Goal: Task Accomplishment & Management: Complete application form

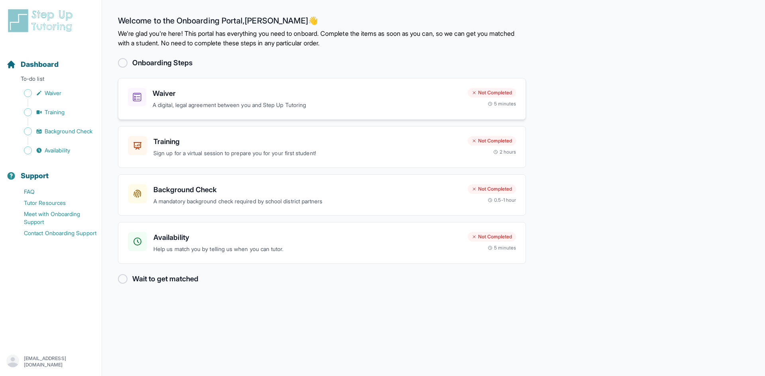
click at [322, 95] on h3 "Waiver" at bounding box center [307, 93] width 309 height 11
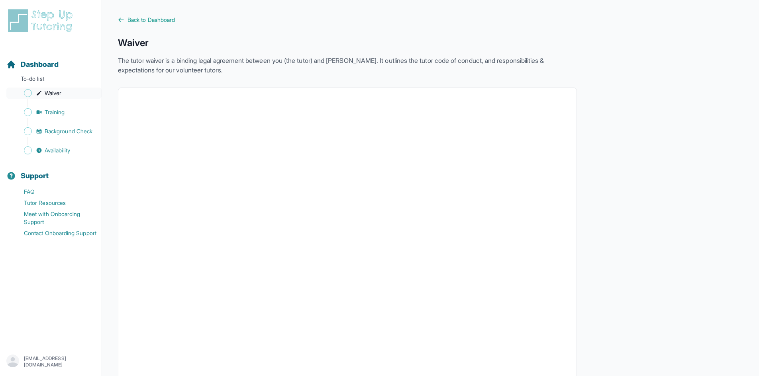
click at [47, 92] on span "Waiver" at bounding box center [53, 93] width 17 height 8
click at [39, 116] on link "Training" at bounding box center [53, 112] width 95 height 11
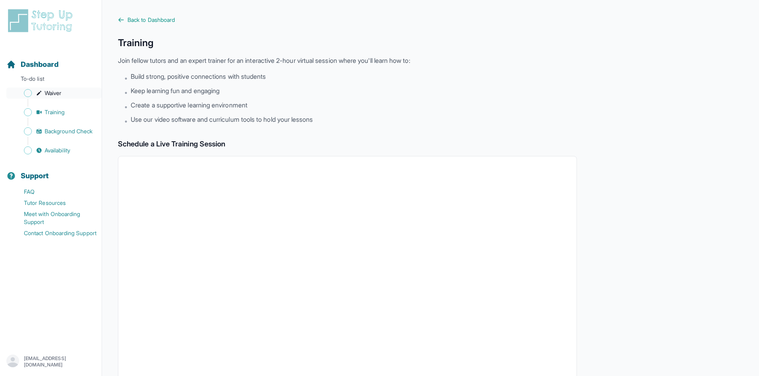
click at [36, 96] on icon "Sidebar" at bounding box center [39, 93] width 6 height 6
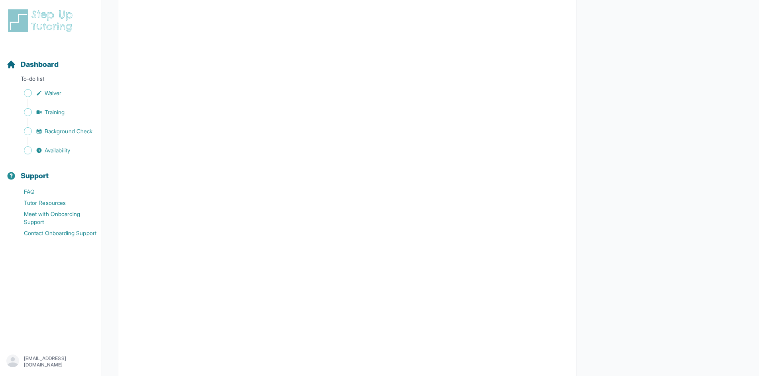
scroll to position [278, 0]
click at [31, 95] on span "Sidebar" at bounding box center [28, 93] width 8 height 8
click at [41, 92] on icon "Sidebar" at bounding box center [39, 93] width 4 height 4
click at [25, 92] on span "Sidebar" at bounding box center [28, 93] width 8 height 8
click at [27, 112] on span "Sidebar" at bounding box center [28, 112] width 8 height 8
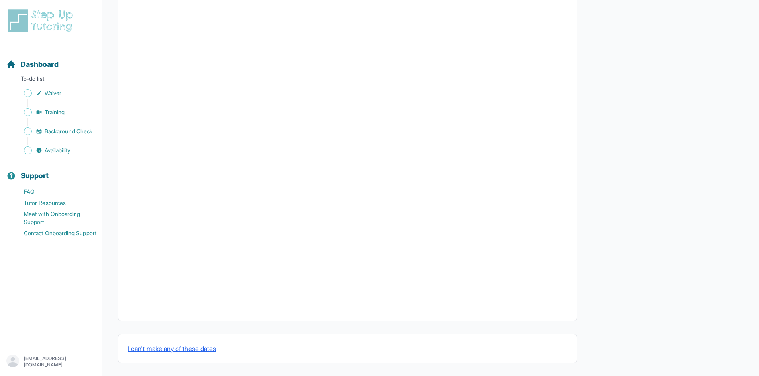
scroll to position [184, 0]
click at [42, 135] on link "Background Check" at bounding box center [53, 131] width 95 height 11
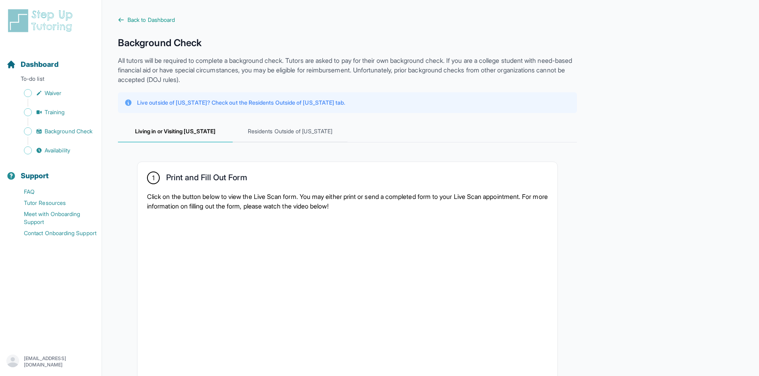
click at [192, 133] on span "Living in or Visiting California" at bounding box center [175, 132] width 115 height 22
click at [52, 66] on span "Dashboard" at bounding box center [40, 64] width 38 height 11
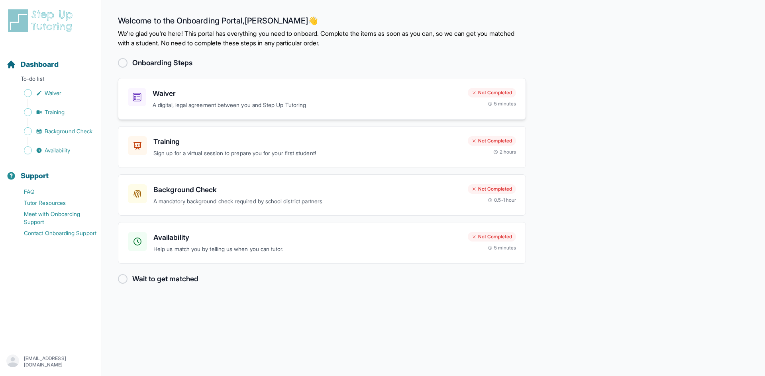
click at [490, 90] on div "Not Completed" at bounding box center [492, 93] width 48 height 10
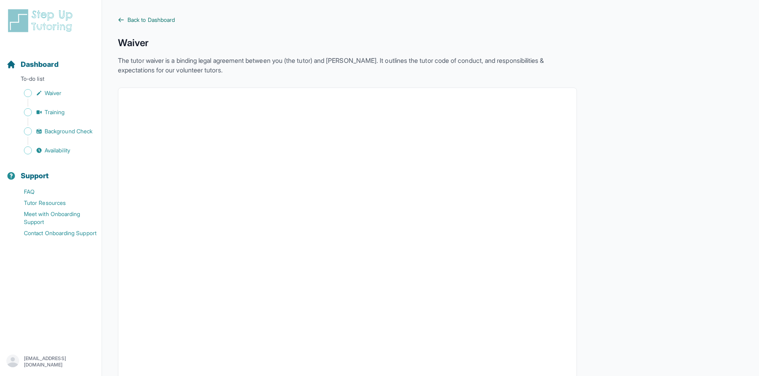
click at [127, 20] on link "Back to Dashboard" at bounding box center [347, 20] width 459 height 8
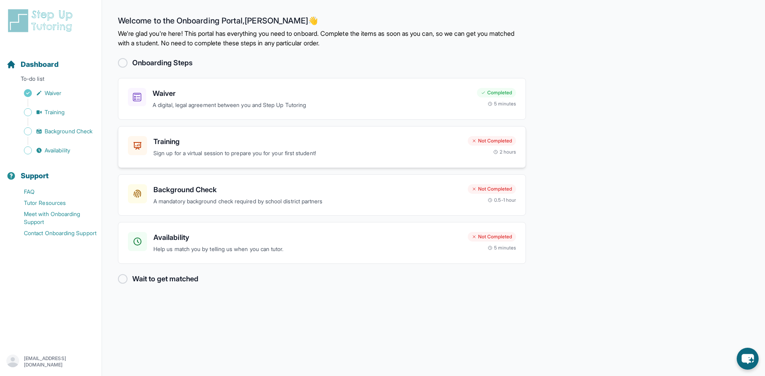
click at [195, 151] on p "Sign up for a virtual session to prepare you for your first student!" at bounding box center [307, 153] width 308 height 9
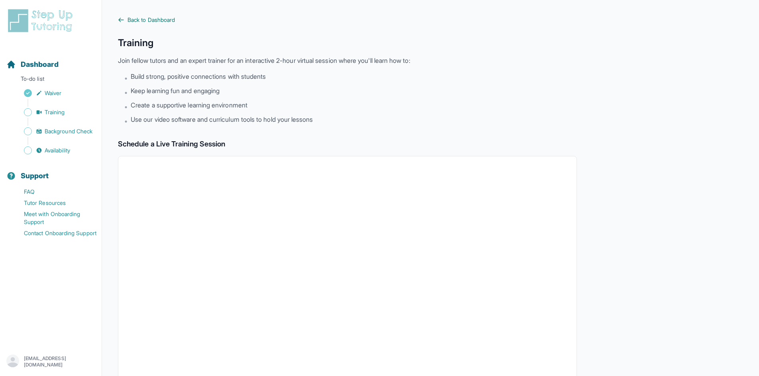
click at [126, 21] on link "Back to Dashboard" at bounding box center [347, 20] width 459 height 8
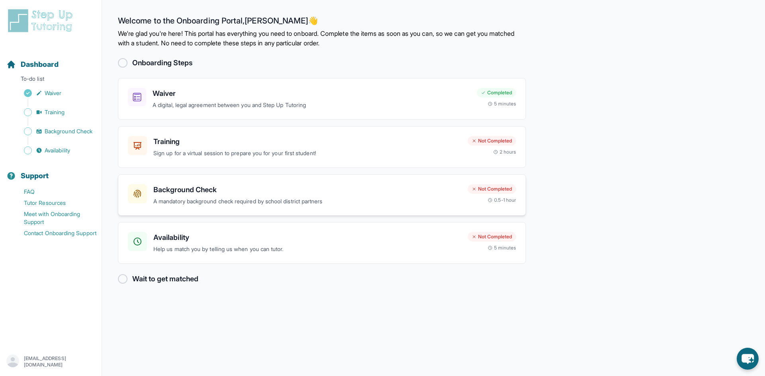
click at [297, 192] on h3 "Background Check" at bounding box center [307, 189] width 308 height 11
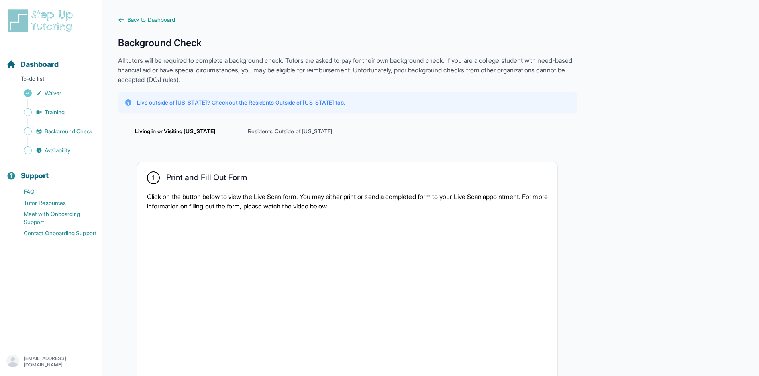
click at [195, 131] on span "Living in or Visiting [US_STATE]" at bounding box center [175, 132] width 115 height 22
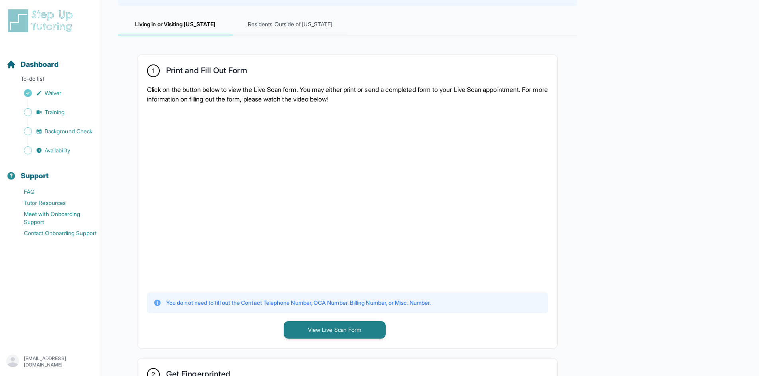
scroll to position [119, 0]
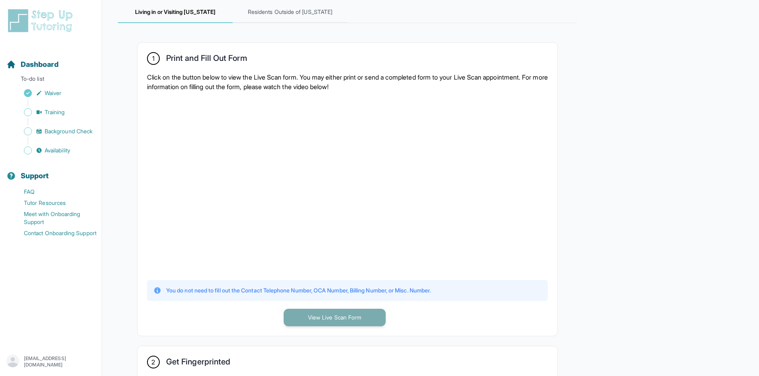
click at [379, 321] on button "View Live Scan Form" at bounding box center [335, 318] width 102 height 18
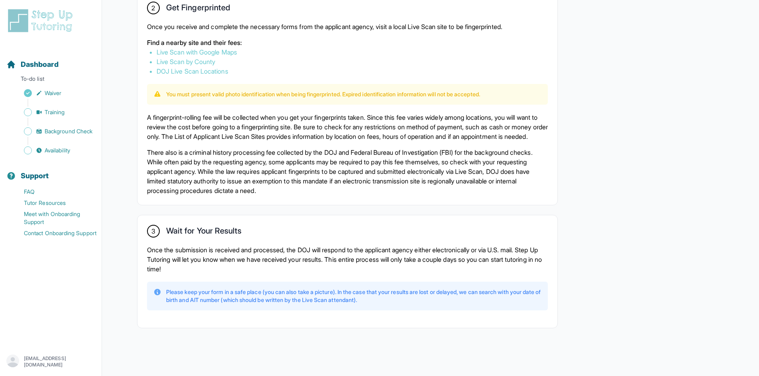
scroll to position [484, 0]
click at [49, 148] on span "Availability" at bounding box center [57, 151] width 25 height 8
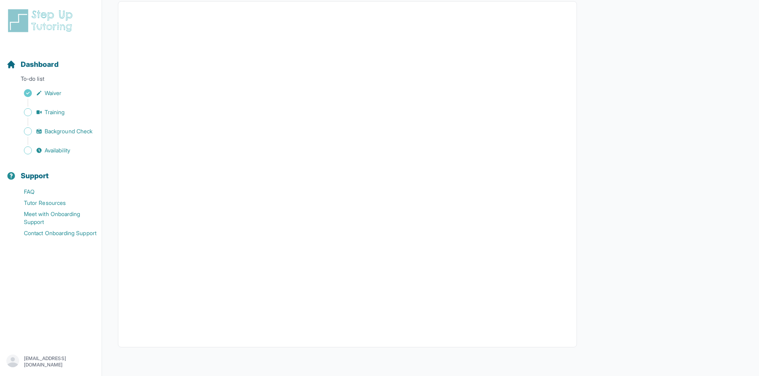
scroll to position [80, 0]
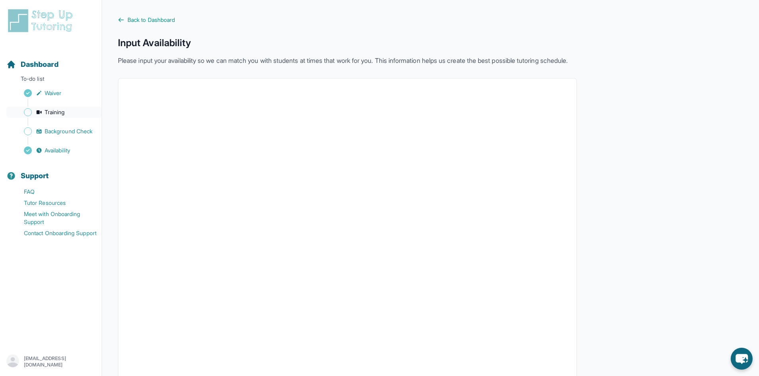
click at [47, 114] on span "Training" at bounding box center [55, 112] width 20 height 8
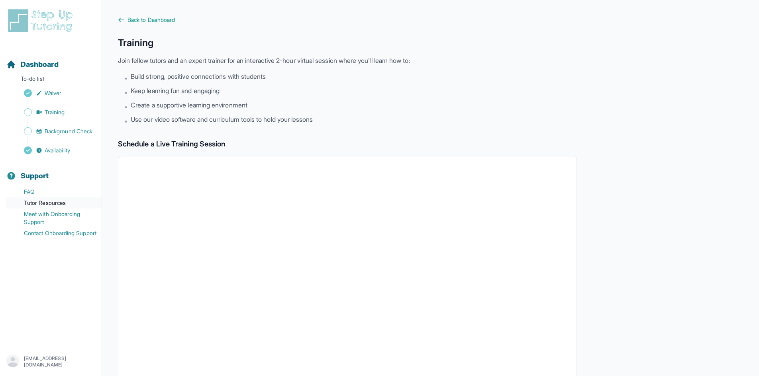
click at [53, 208] on link "Tutor Resources" at bounding box center [53, 203] width 95 height 11
